Goal: Use online tool/utility: Utilize a website feature to perform a specific function

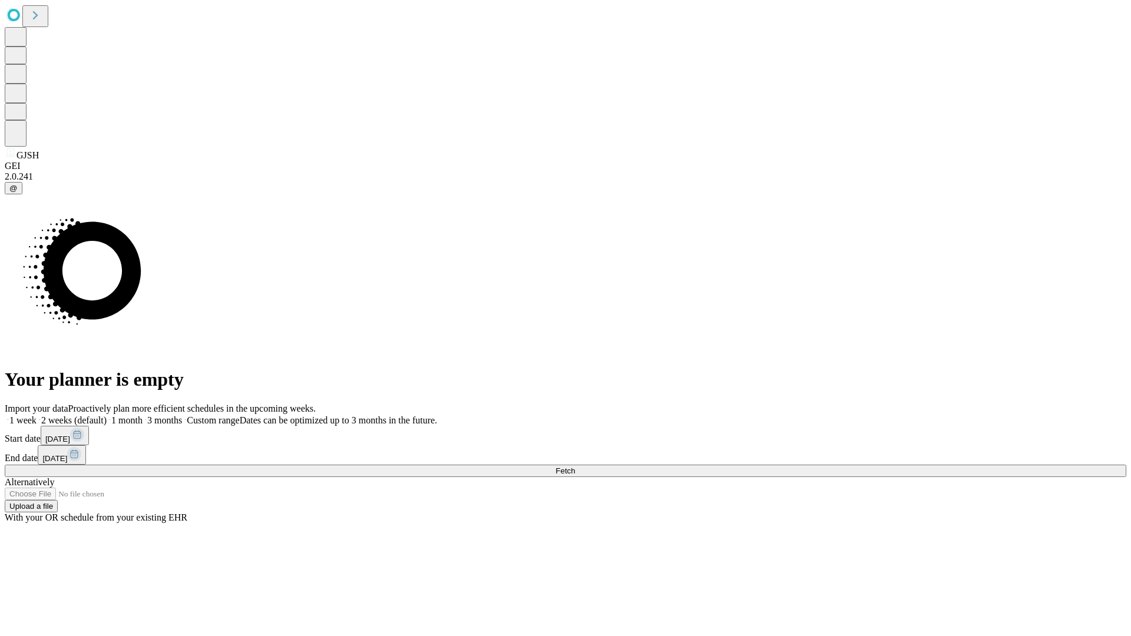
click at [575, 466] on span "Fetch" at bounding box center [564, 470] width 19 height 9
